Goal: Information Seeking & Learning: Compare options

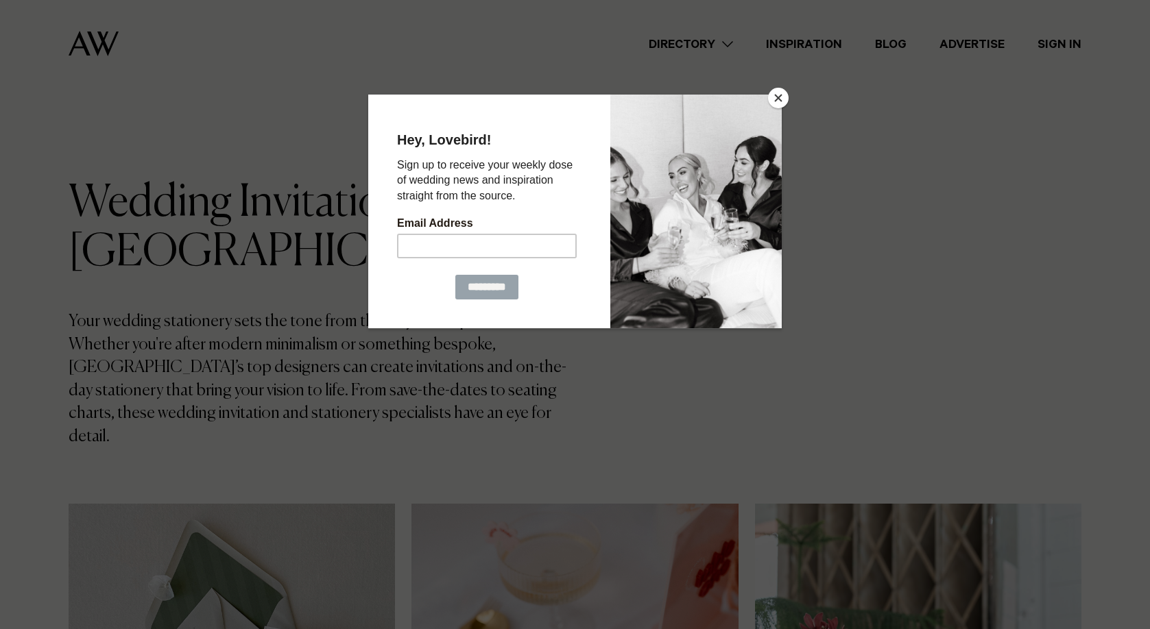
click at [767, 95] on iframe at bounding box center [574, 212] width 413 height 234
click at [779, 95] on button "Close" at bounding box center [778, 98] width 21 height 21
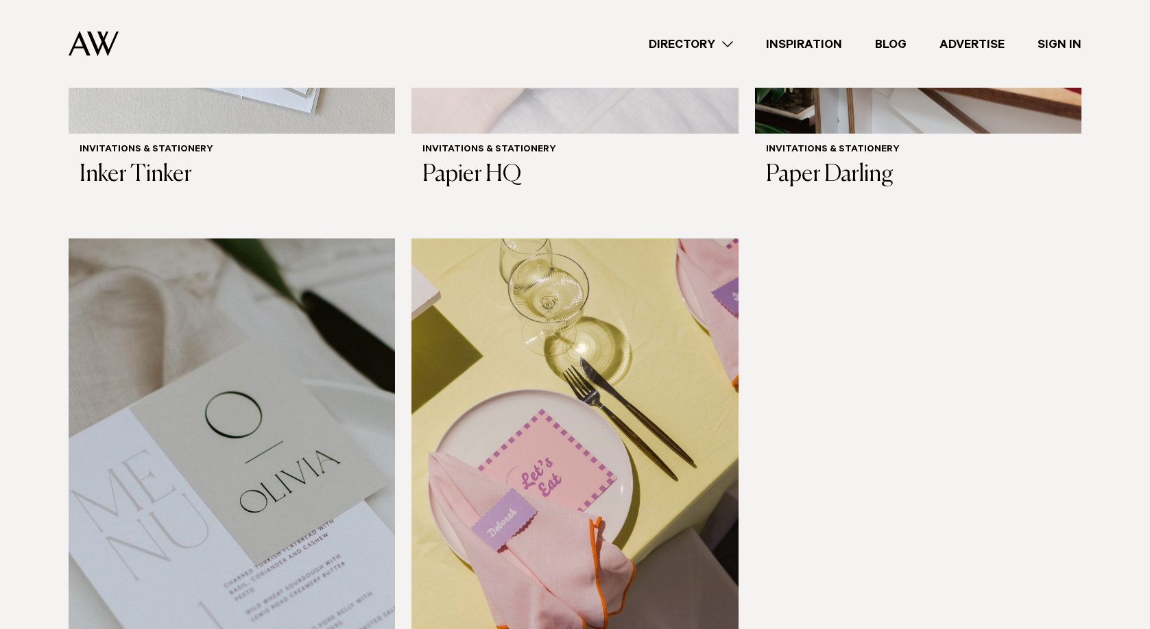
scroll to position [522, 0]
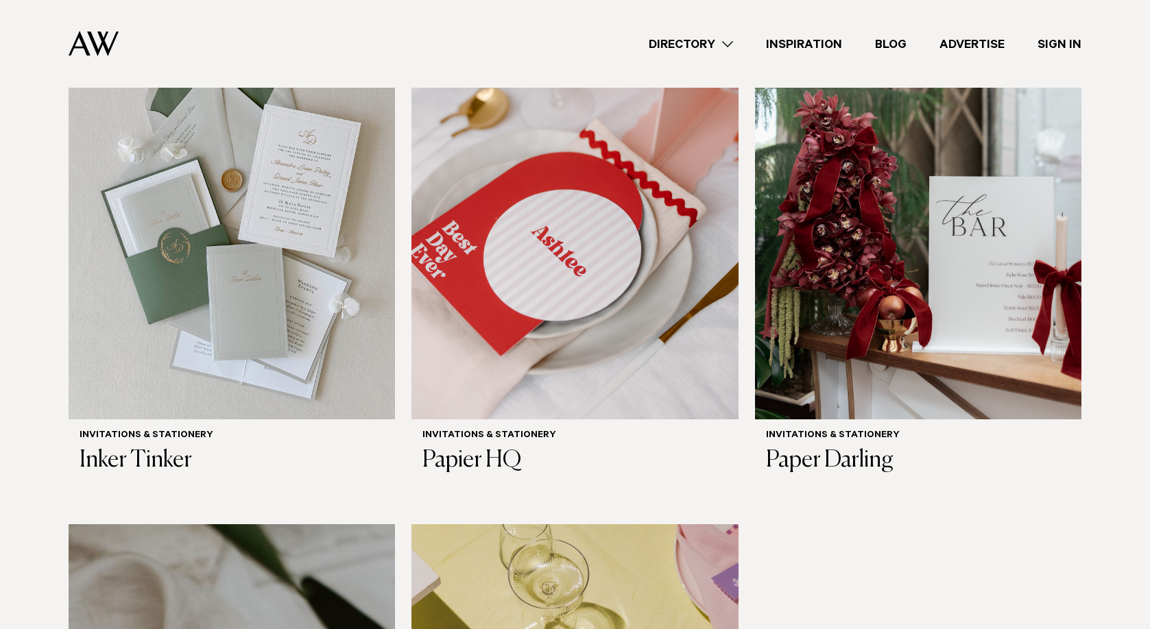
drag, startPoint x: 975, startPoint y: 252, endPoint x: 943, endPoint y: 16, distance: 238.0
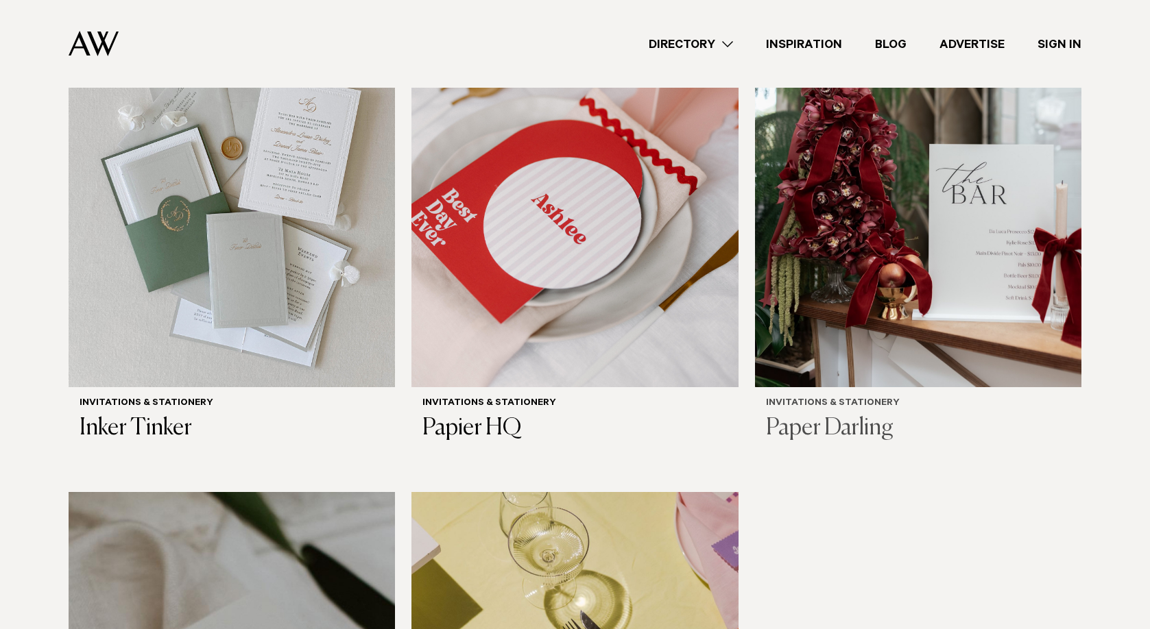
scroll to position [546, 0]
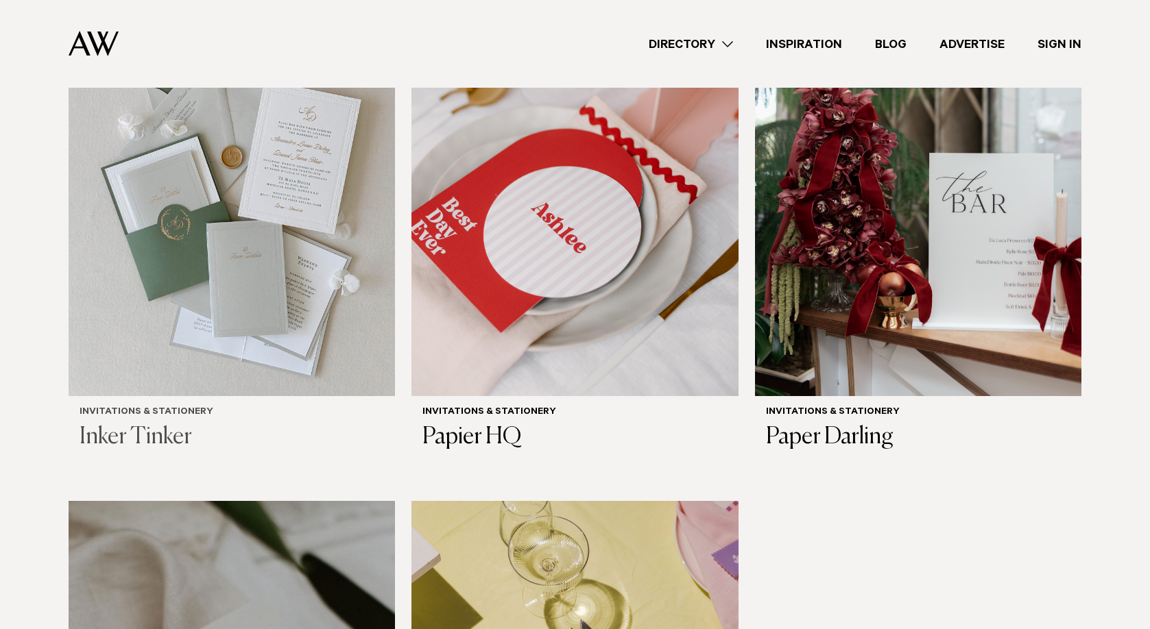
click at [303, 188] on img at bounding box center [232, 177] width 326 height 438
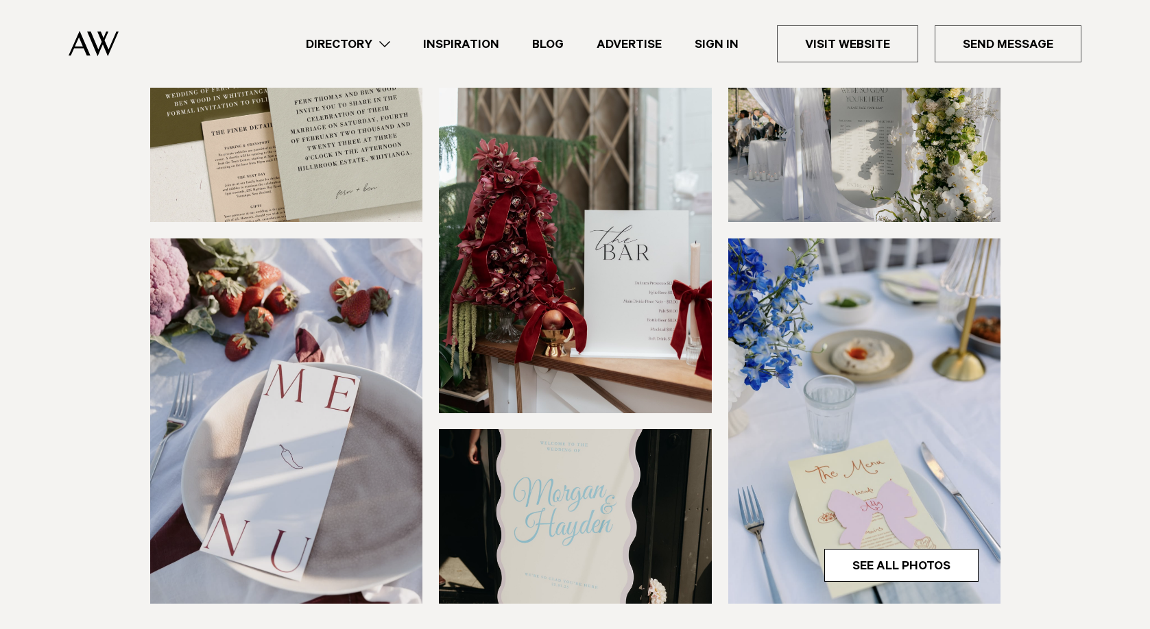
scroll to position [461, 0]
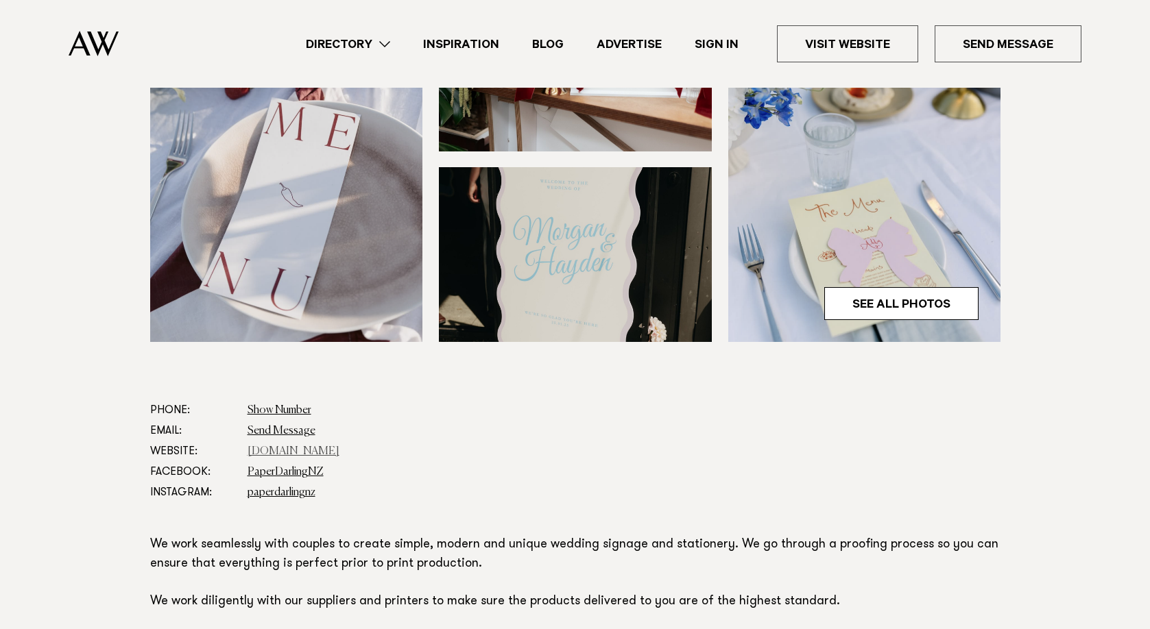
click at [288, 449] on link "paperdarling.co.nz" at bounding box center [293, 451] width 92 height 11
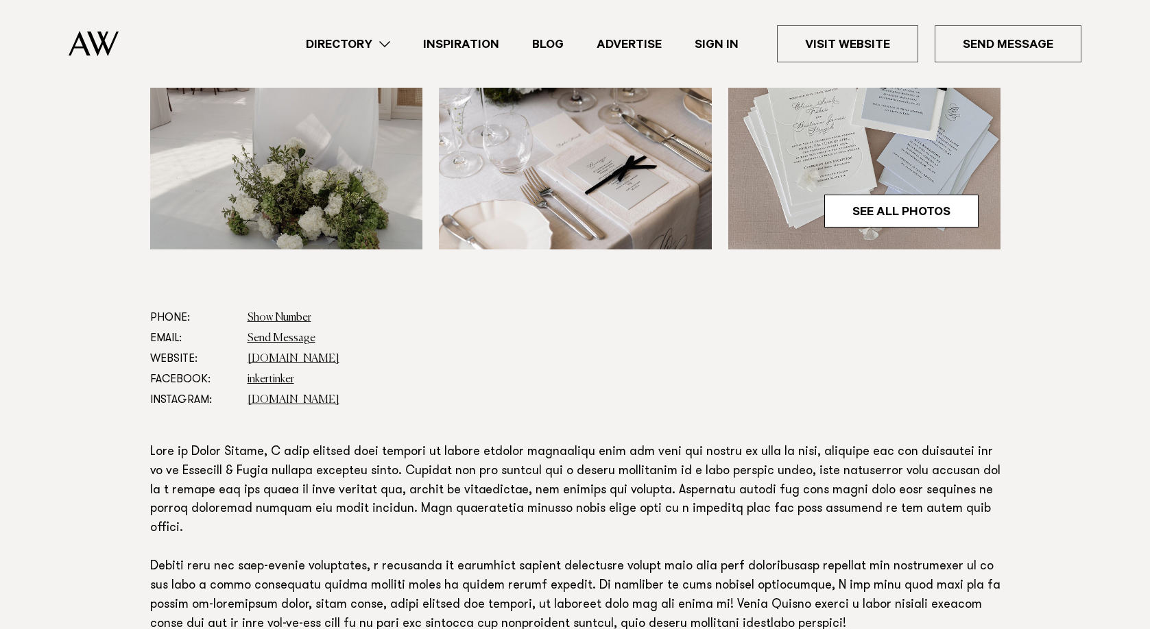
scroll to position [546, 0]
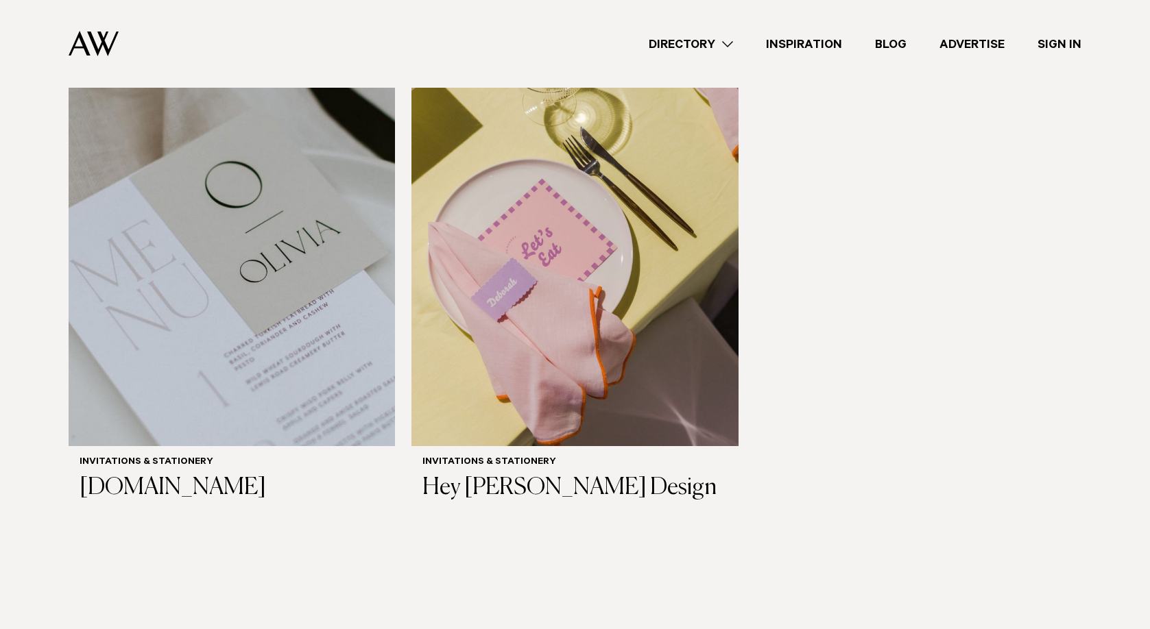
scroll to position [1039, 0]
click at [219, 228] on img at bounding box center [232, 227] width 326 height 438
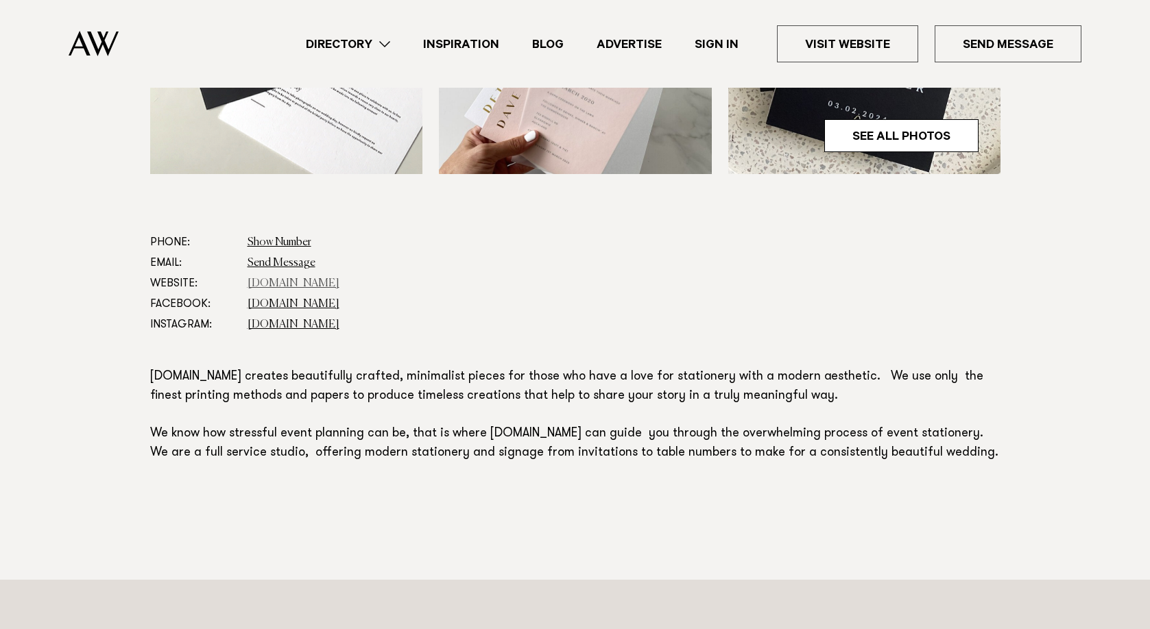
scroll to position [646, 0]
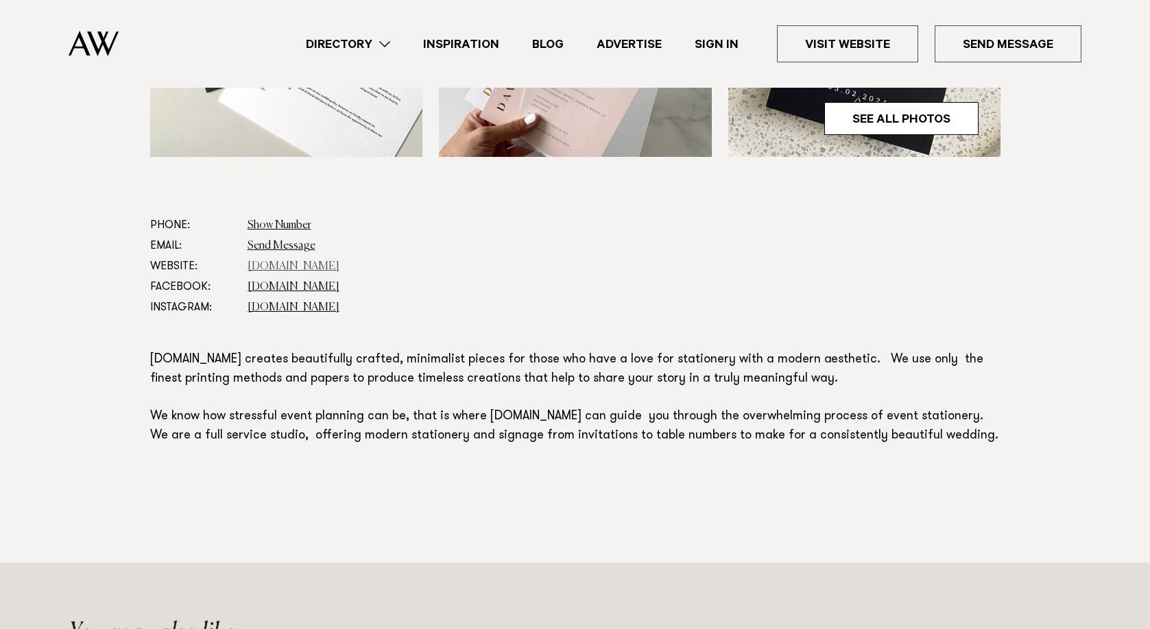
click at [315, 270] on link "www.hstudio.co.nz" at bounding box center [293, 266] width 92 height 11
